Goal: Check status: Check status

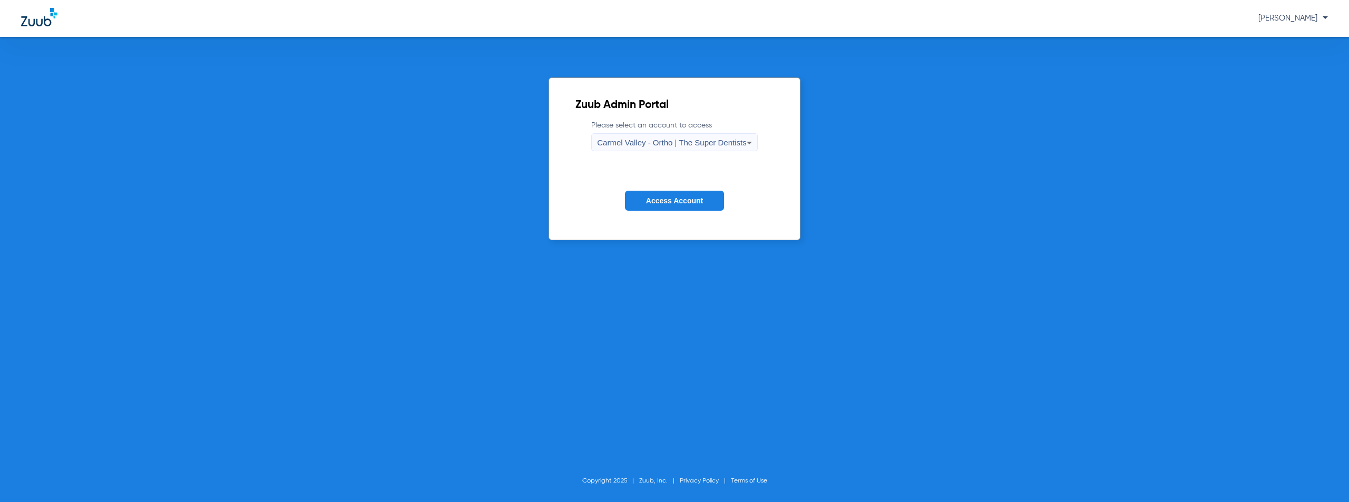
click at [673, 147] on span "Carmel Valley - Ortho | The Super Dentists" at bounding box center [671, 142] width 149 height 9
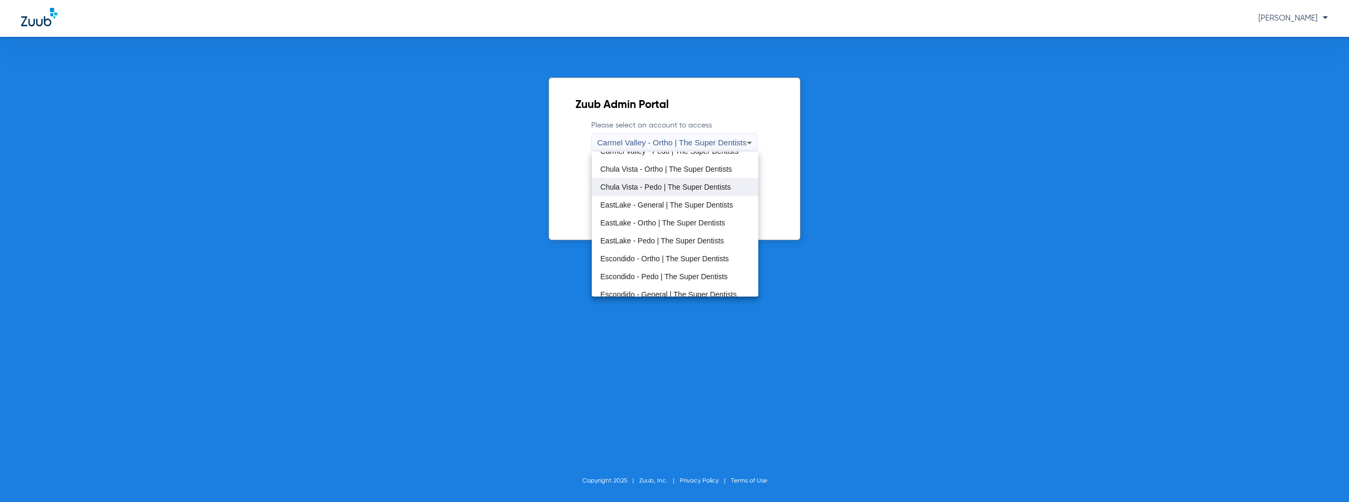
scroll to position [53, 0]
click at [645, 248] on span "Escondido - Pedo | The Super Dentists" at bounding box center [664, 251] width 128 height 7
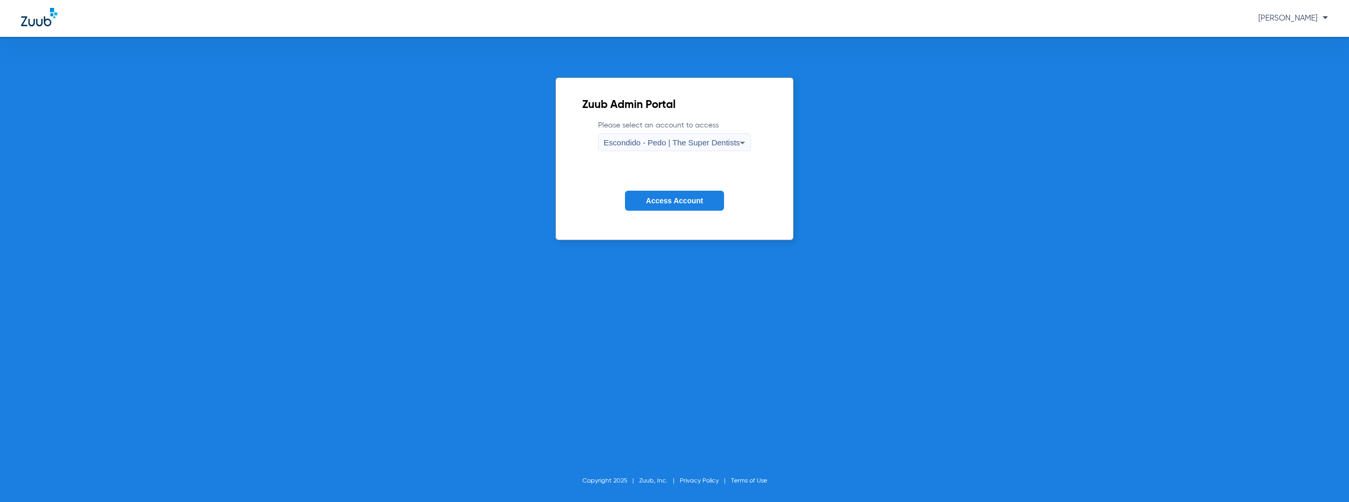
click at [663, 207] on button "Access Account" at bounding box center [674, 201] width 99 height 21
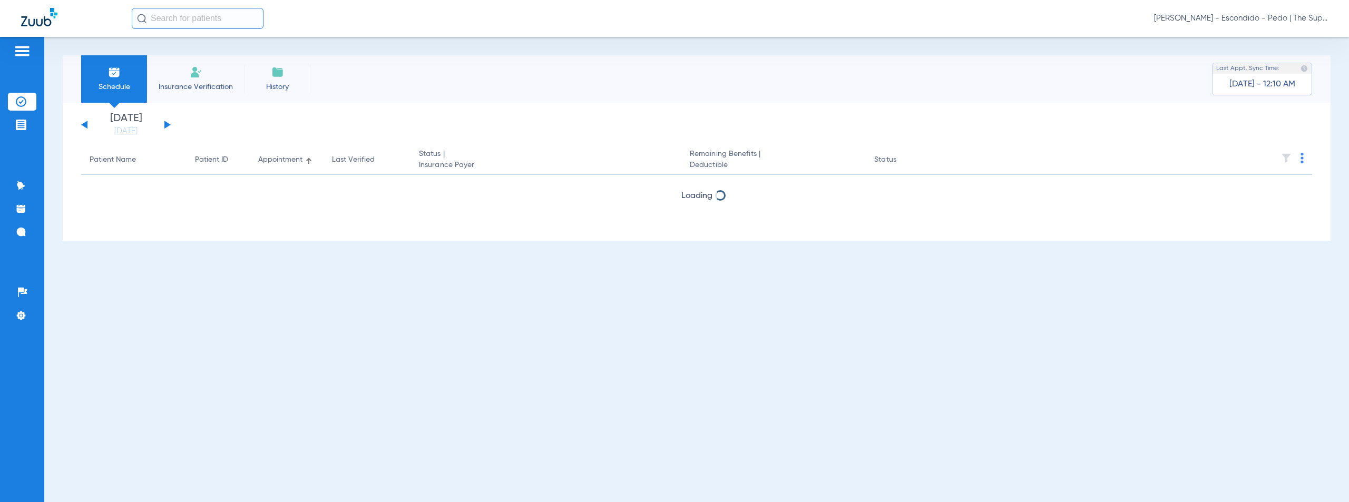
click at [167, 124] on button at bounding box center [167, 125] width 6 height 8
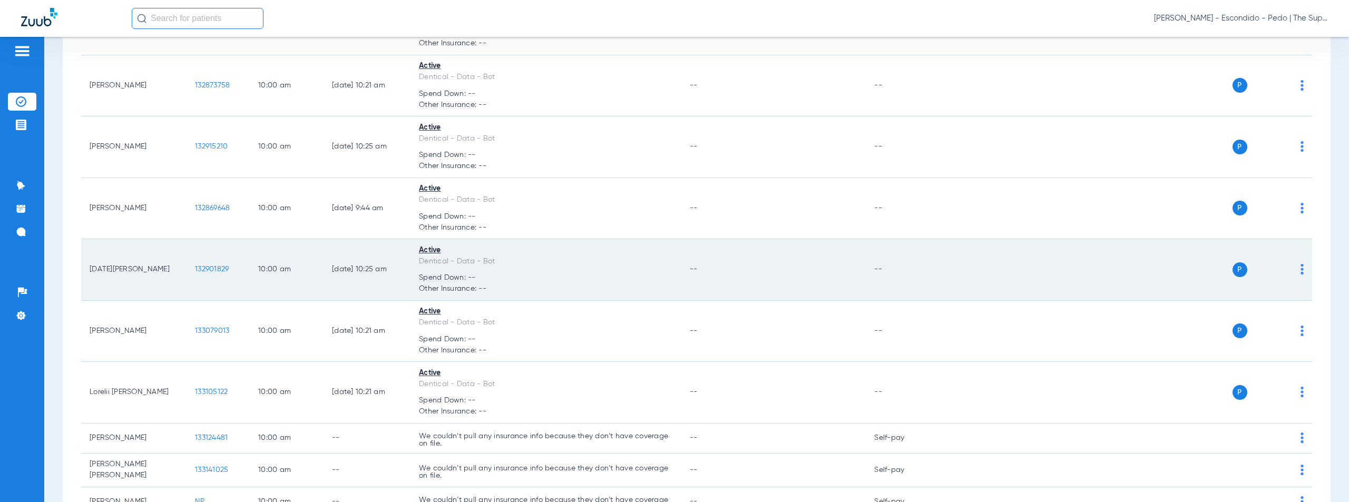
scroll to position [1408, 0]
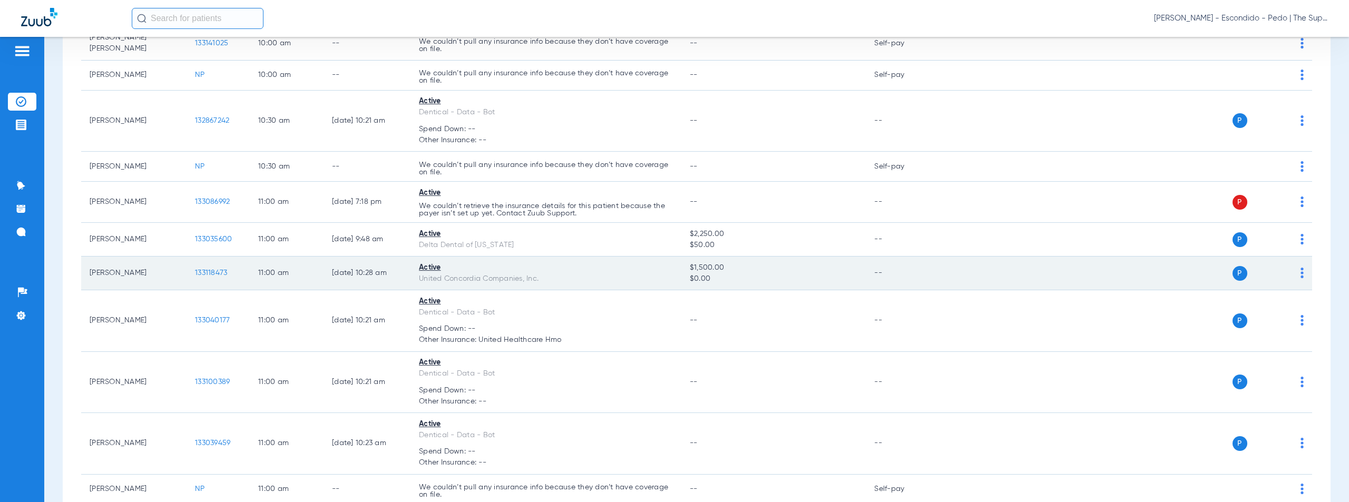
click at [217, 270] on span "133118473" at bounding box center [211, 272] width 32 height 7
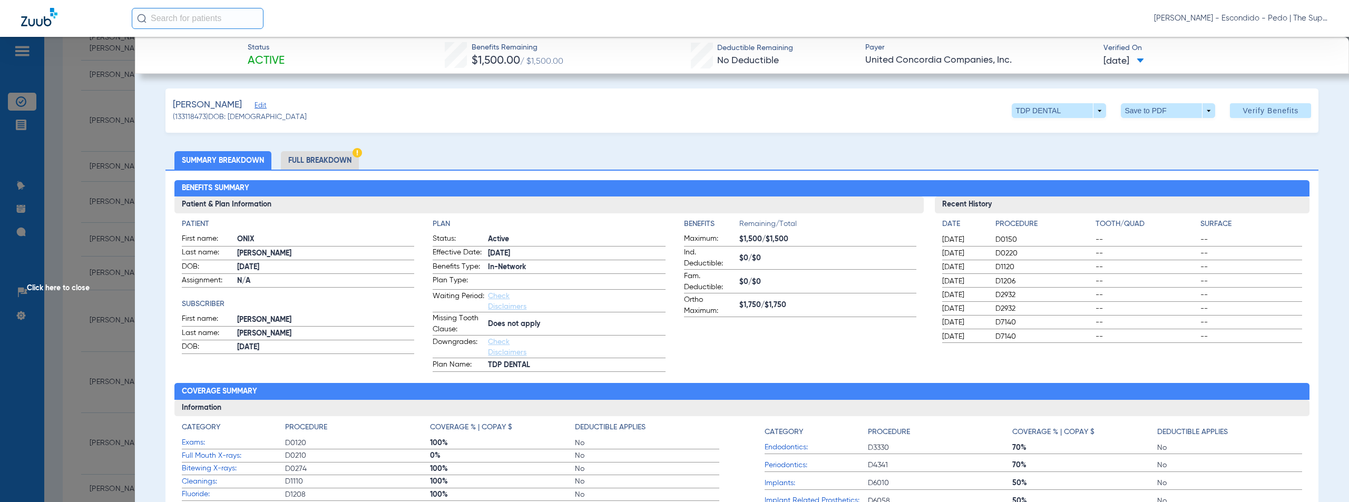
drag, startPoint x: 640, startPoint y: 105, endPoint x: 421, endPoint y: 166, distance: 227.9
click at [640, 105] on div "[PERSON_NAME] Edit (133118473) DOB: [DEMOGRAPHIC_DATA] TDP DENTAL arrow_drop_do…" at bounding box center [743, 111] width 1154 height 44
click at [333, 162] on li "Full Breakdown" at bounding box center [320, 160] width 78 height 18
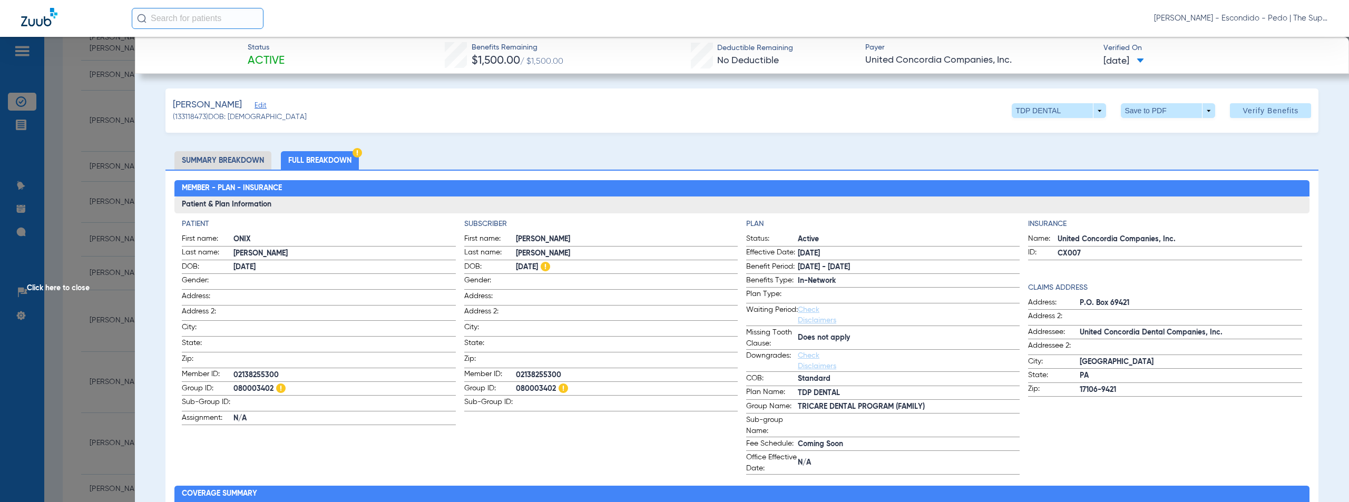
click at [49, 285] on span "Click here to close" at bounding box center [67, 288] width 135 height 502
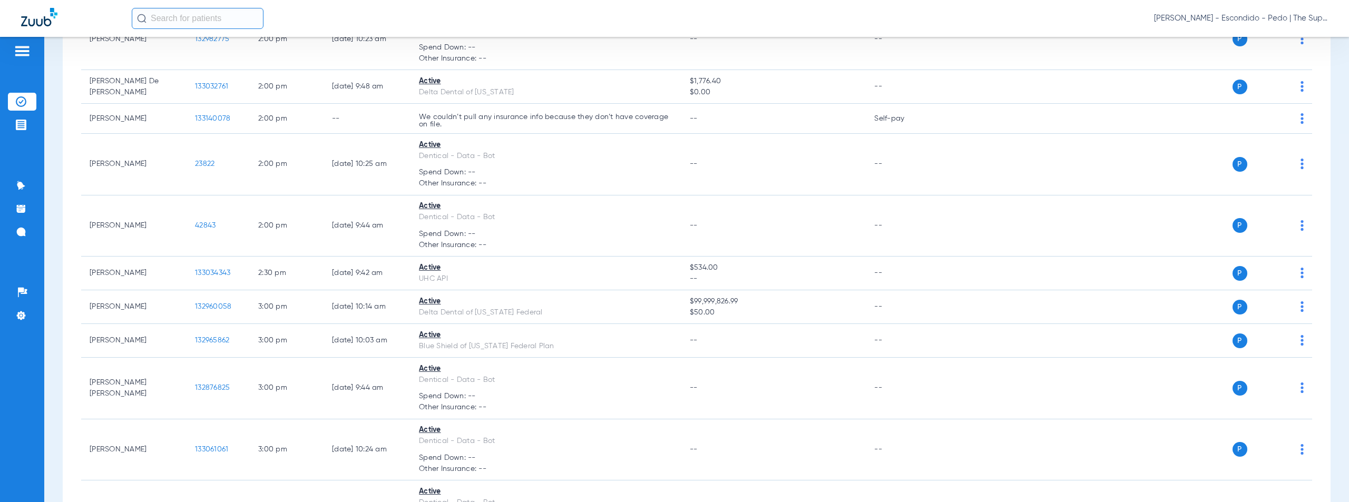
scroll to position [2377, 0]
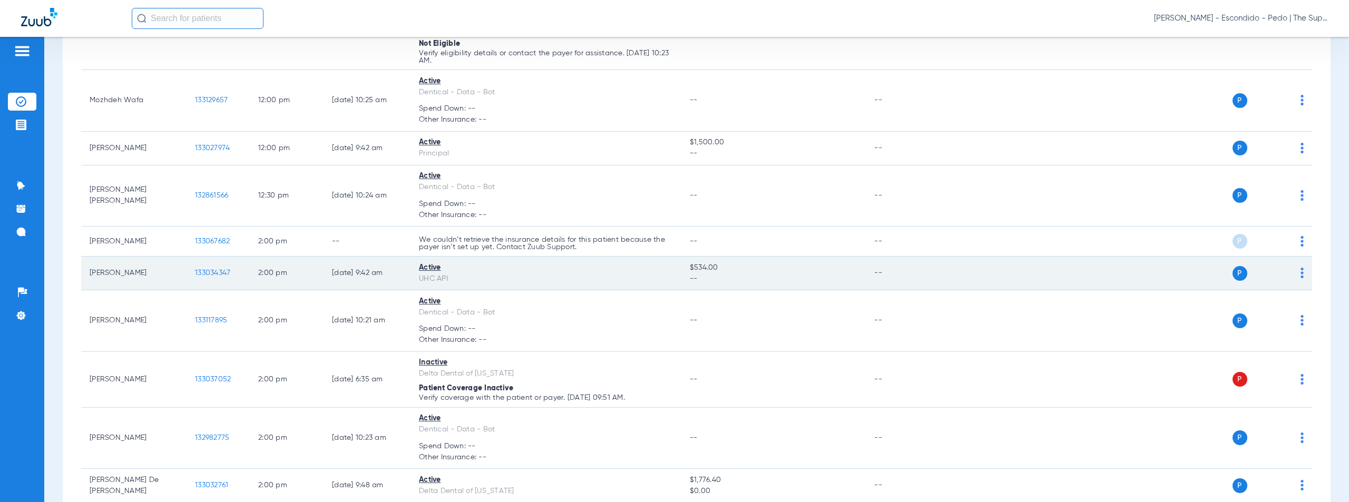
click at [217, 269] on span "133034347" at bounding box center [212, 272] width 35 height 7
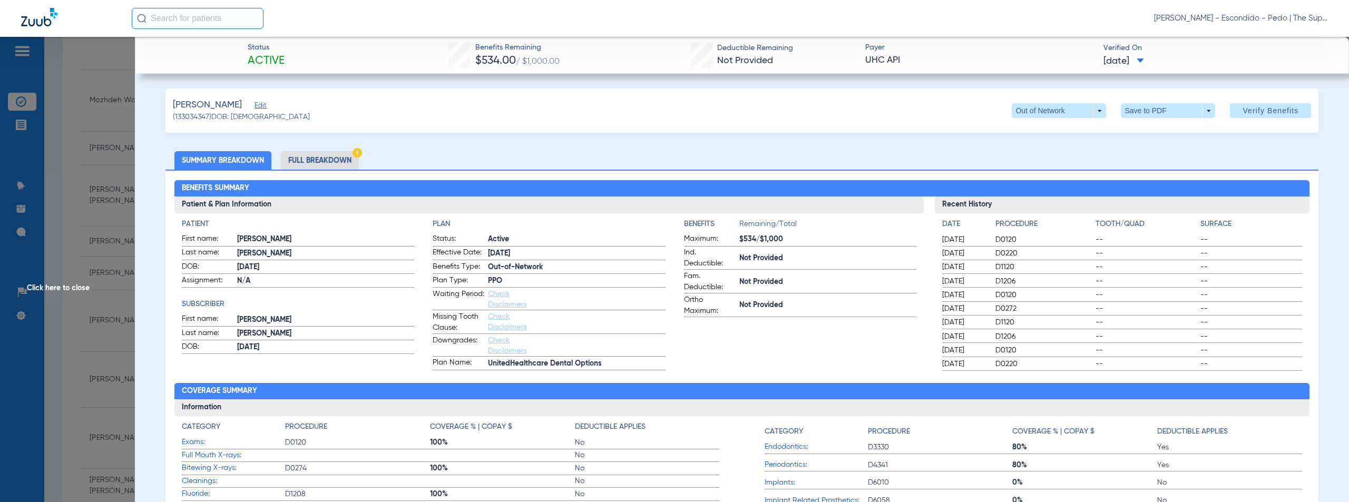
click at [64, 289] on span "Click here to close" at bounding box center [67, 288] width 135 height 502
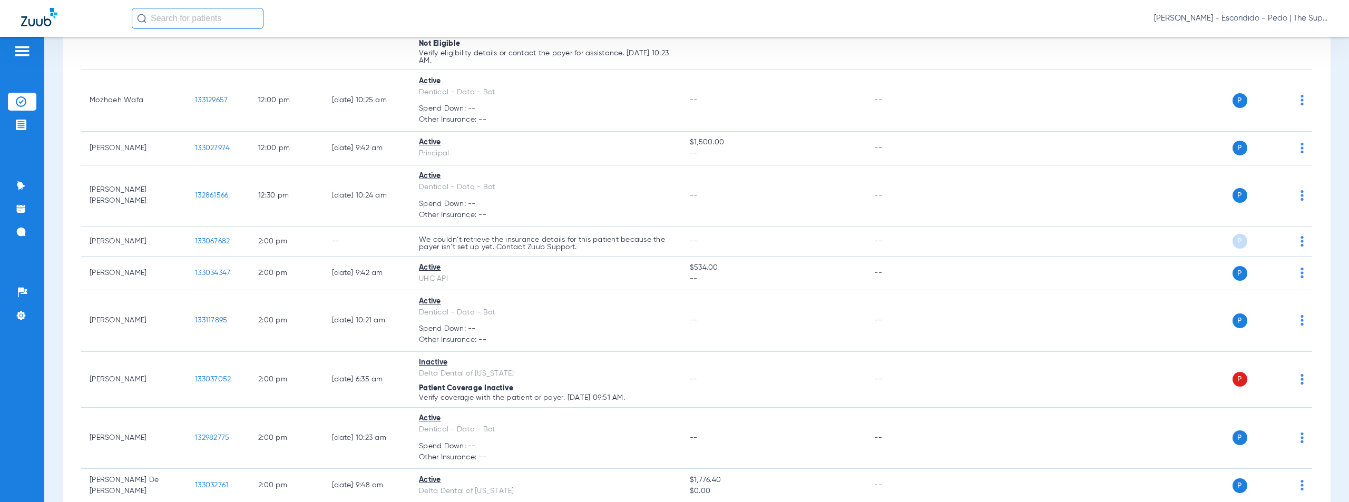
scroll to position [2776, 0]
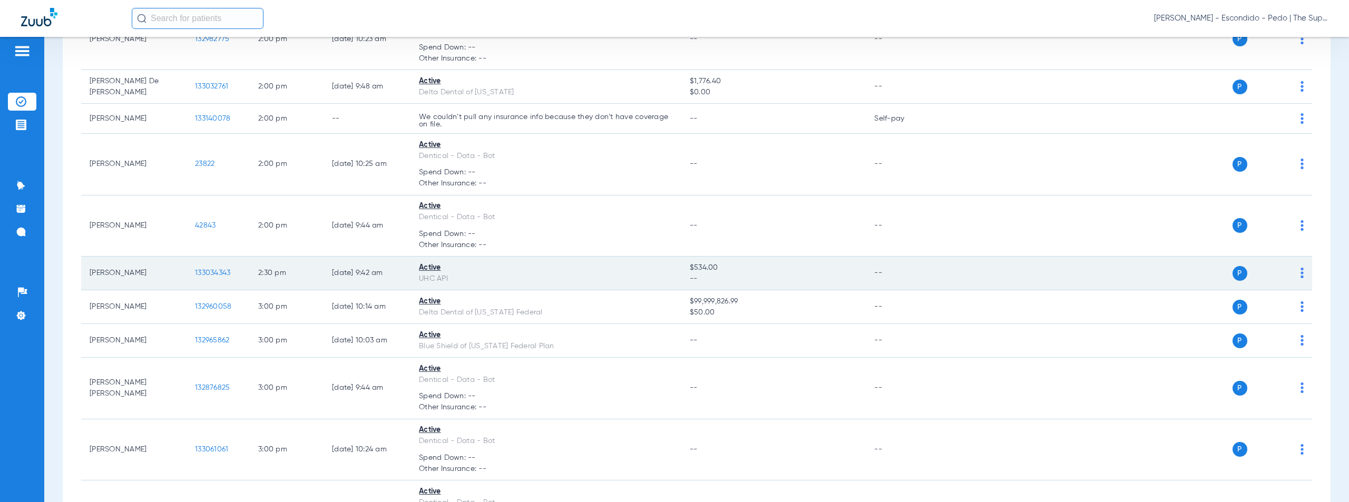
click at [223, 271] on span "133034343" at bounding box center [212, 272] width 35 height 7
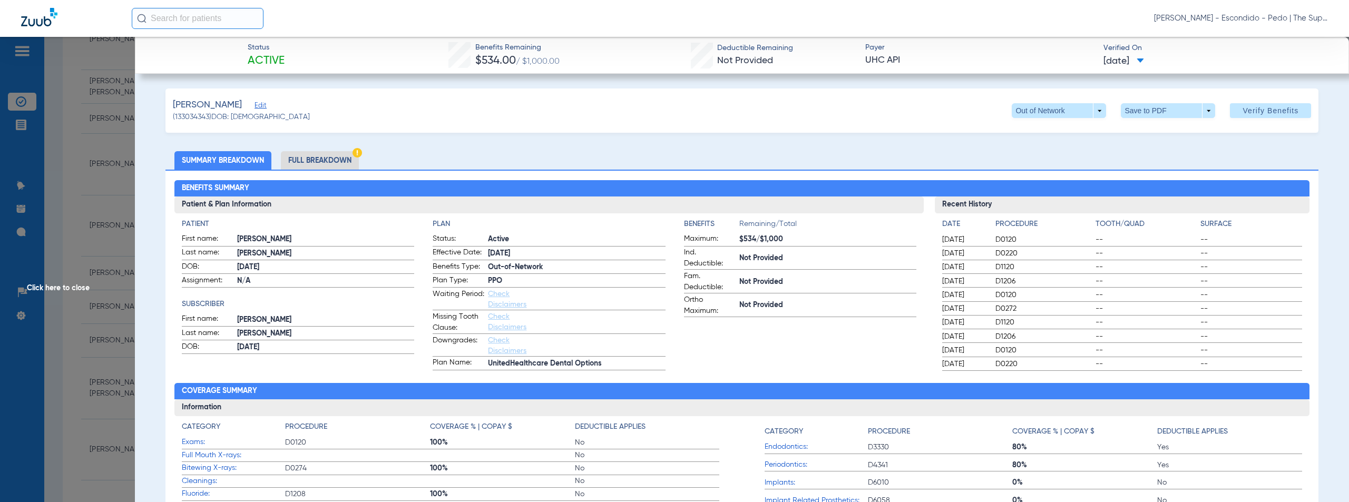
click at [62, 284] on span "Click here to close" at bounding box center [67, 288] width 135 height 502
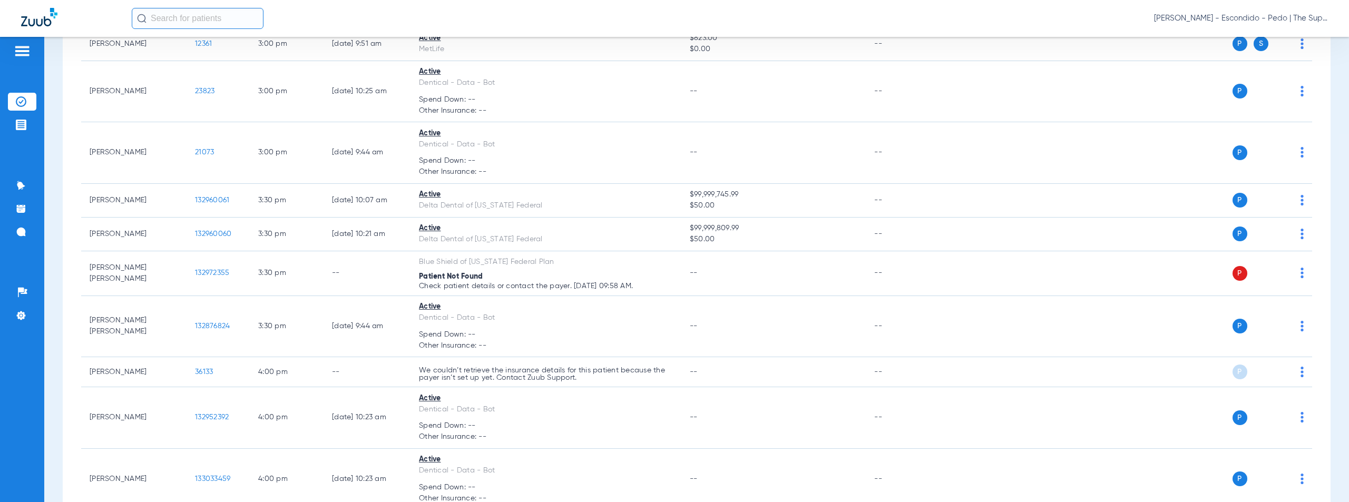
scroll to position [2844, 0]
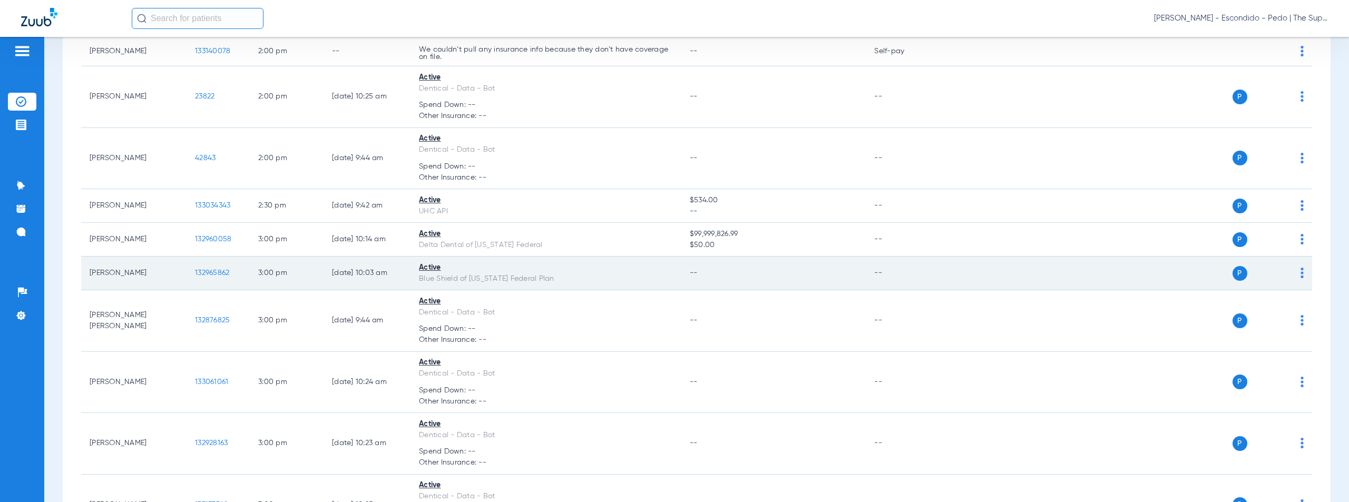
click at [217, 271] on span "132965862" at bounding box center [212, 272] width 34 height 7
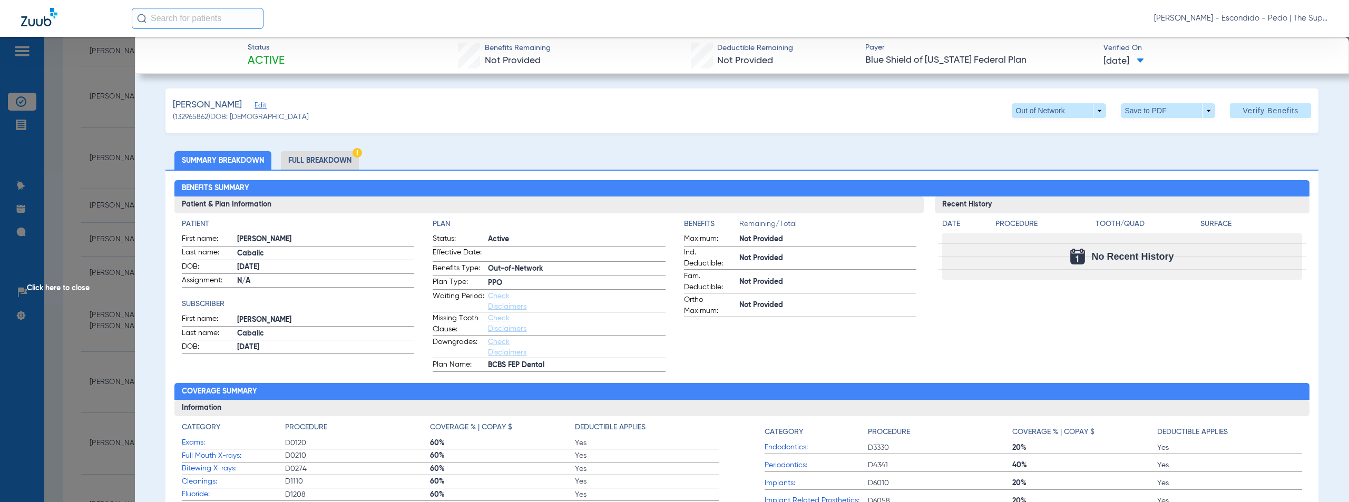
click at [47, 286] on span "Click here to close" at bounding box center [67, 288] width 135 height 502
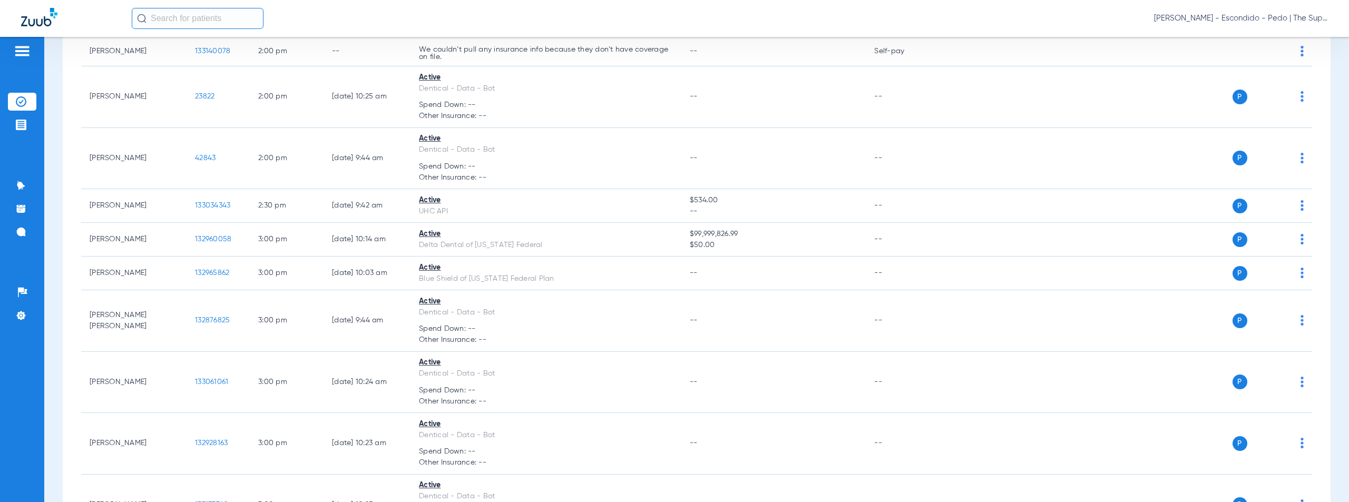
click at [1252, 19] on span "[PERSON_NAME] - Escondido - Pedo | The Super Dentists" at bounding box center [1241, 18] width 174 height 11
click at [1273, 36] on span "Account Selection" at bounding box center [1288, 37] width 59 height 7
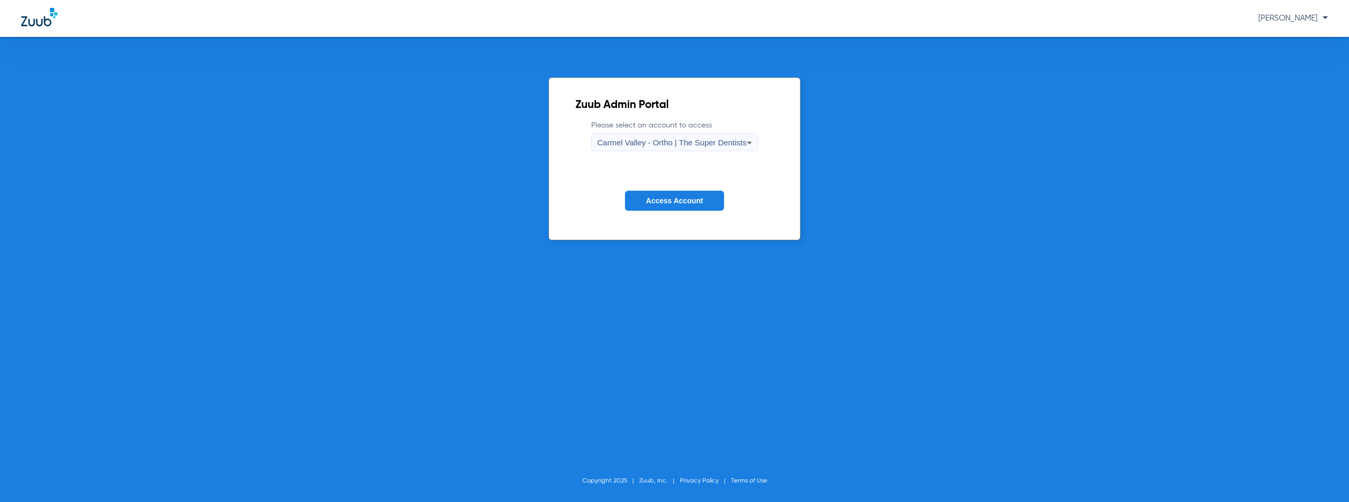
click at [669, 143] on span "Carmel Valley - Ortho | The Super Dentists" at bounding box center [671, 142] width 149 height 9
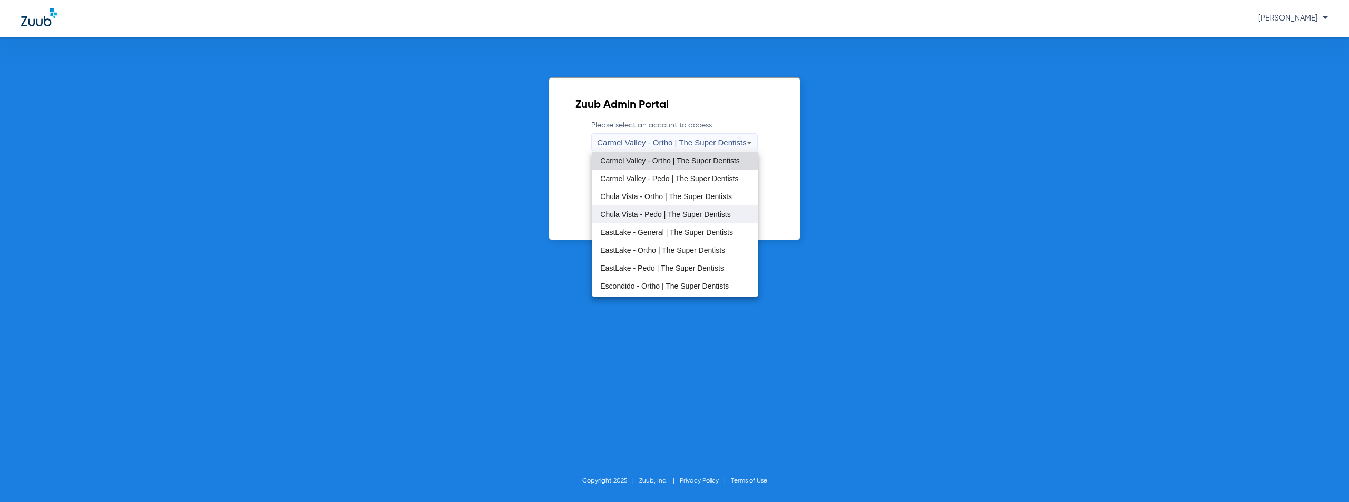
scroll to position [124, 0]
click at [667, 218] on span "[PERSON_NAME] Mesa - General | The Super Dentists" at bounding box center [674, 216] width 149 height 15
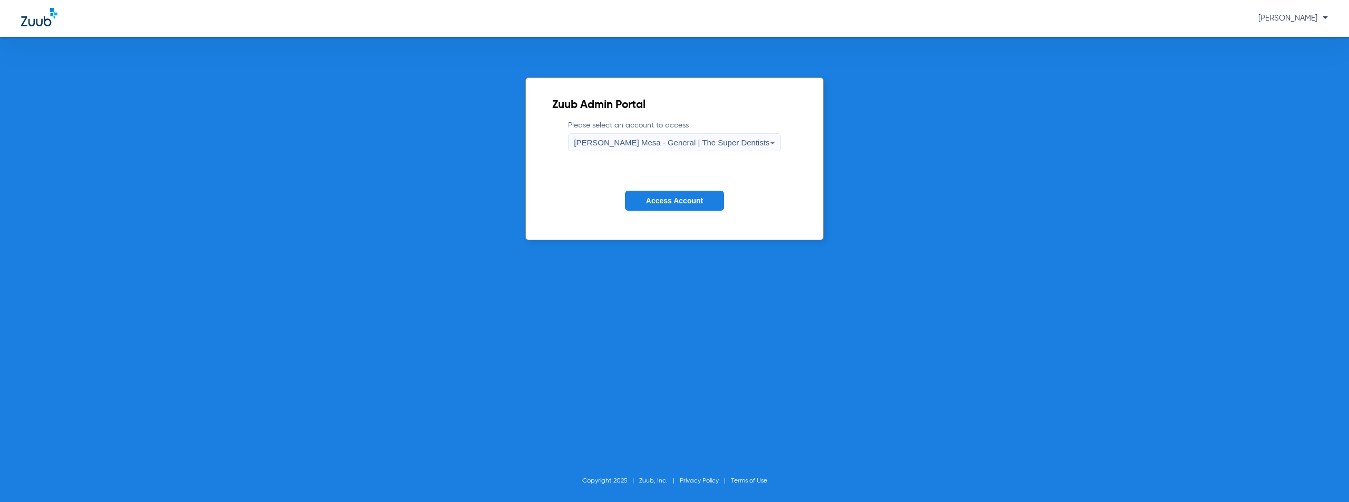
click at [680, 201] on span "Access Account" at bounding box center [674, 201] width 57 height 8
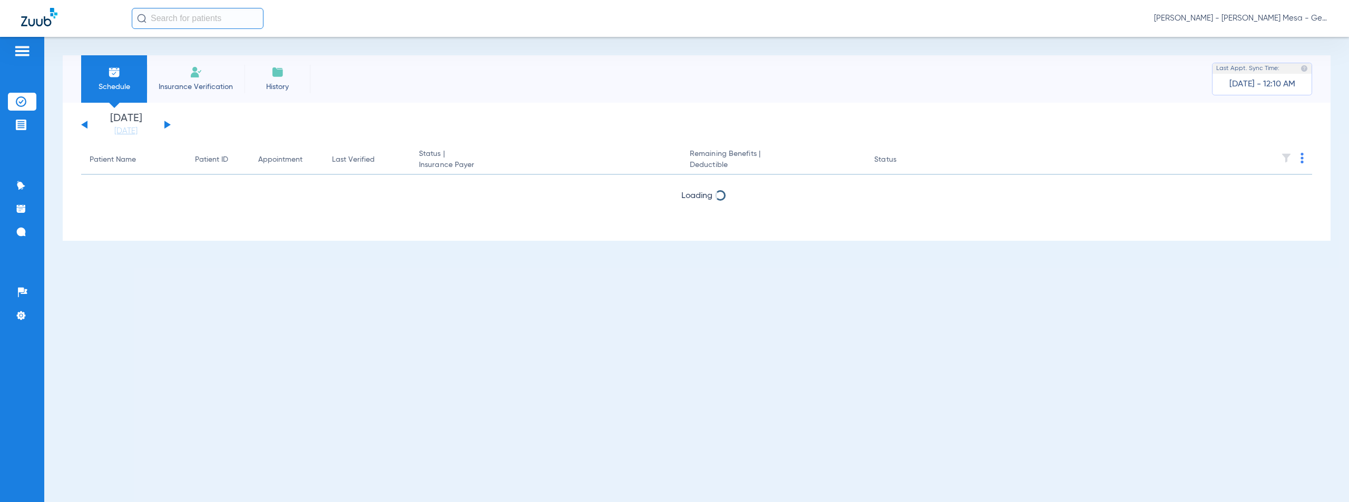
click at [167, 127] on button at bounding box center [167, 125] width 6 height 8
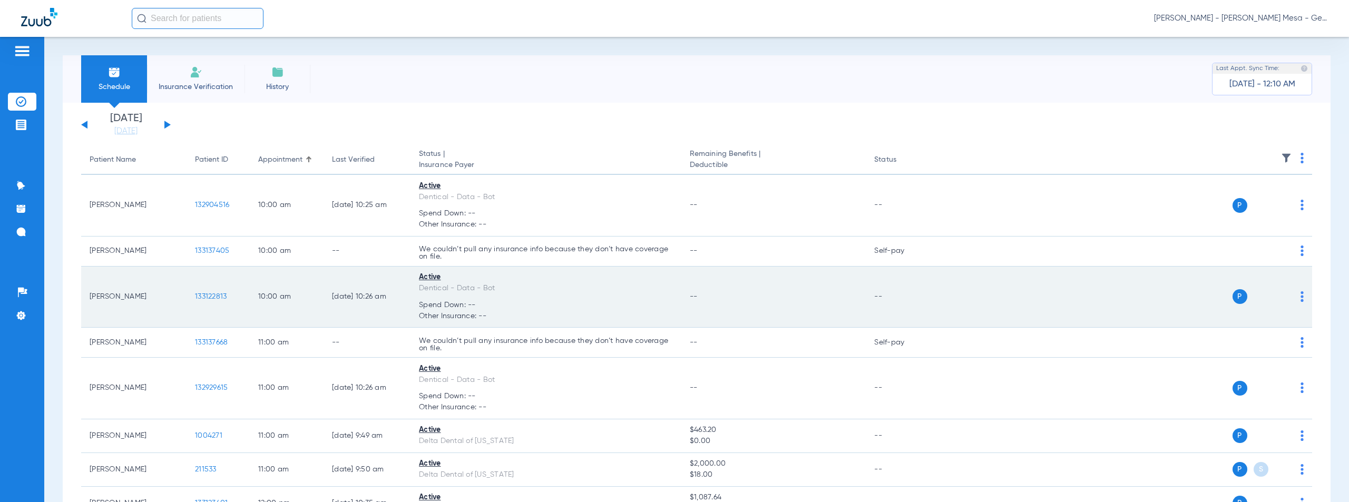
scroll to position [267, 0]
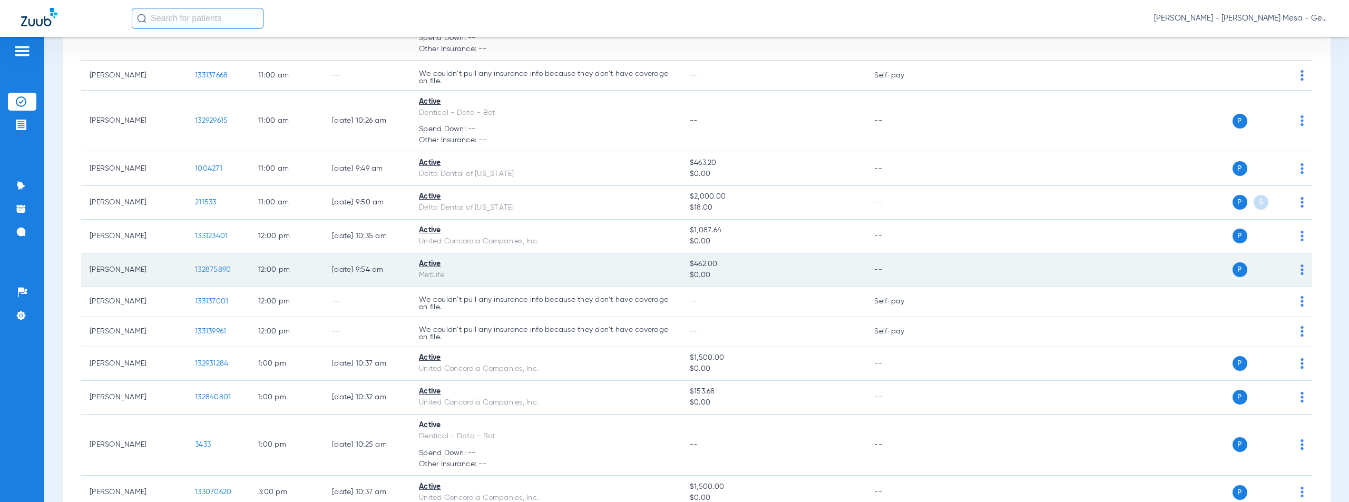
click at [205, 269] on span "132875890" at bounding box center [213, 269] width 36 height 7
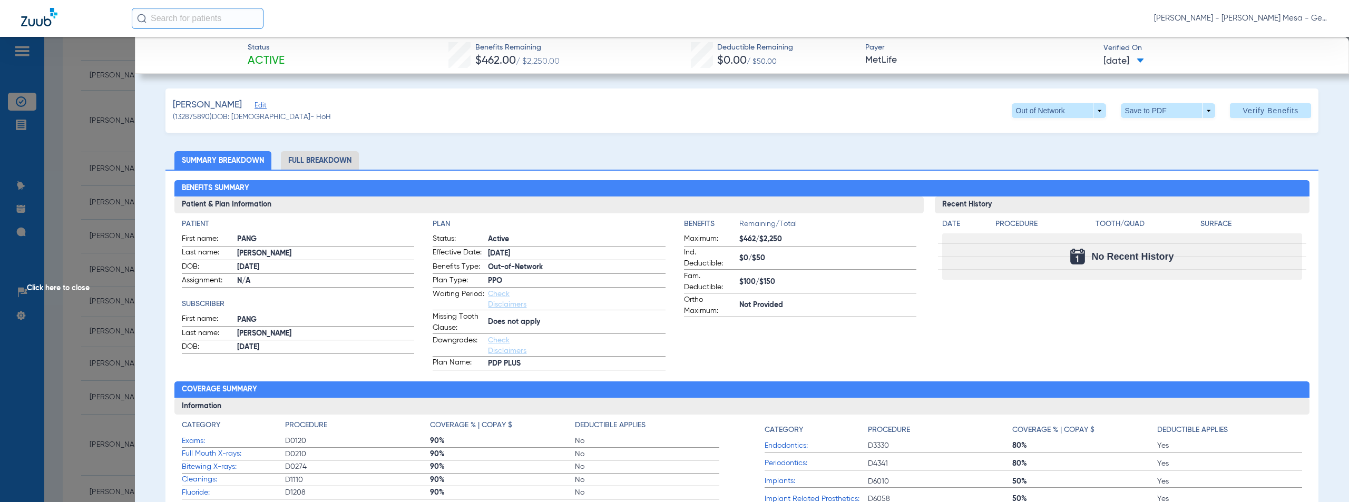
click at [320, 159] on li "Full Breakdown" at bounding box center [320, 160] width 78 height 18
